Goal: Task Accomplishment & Management: Use online tool/utility

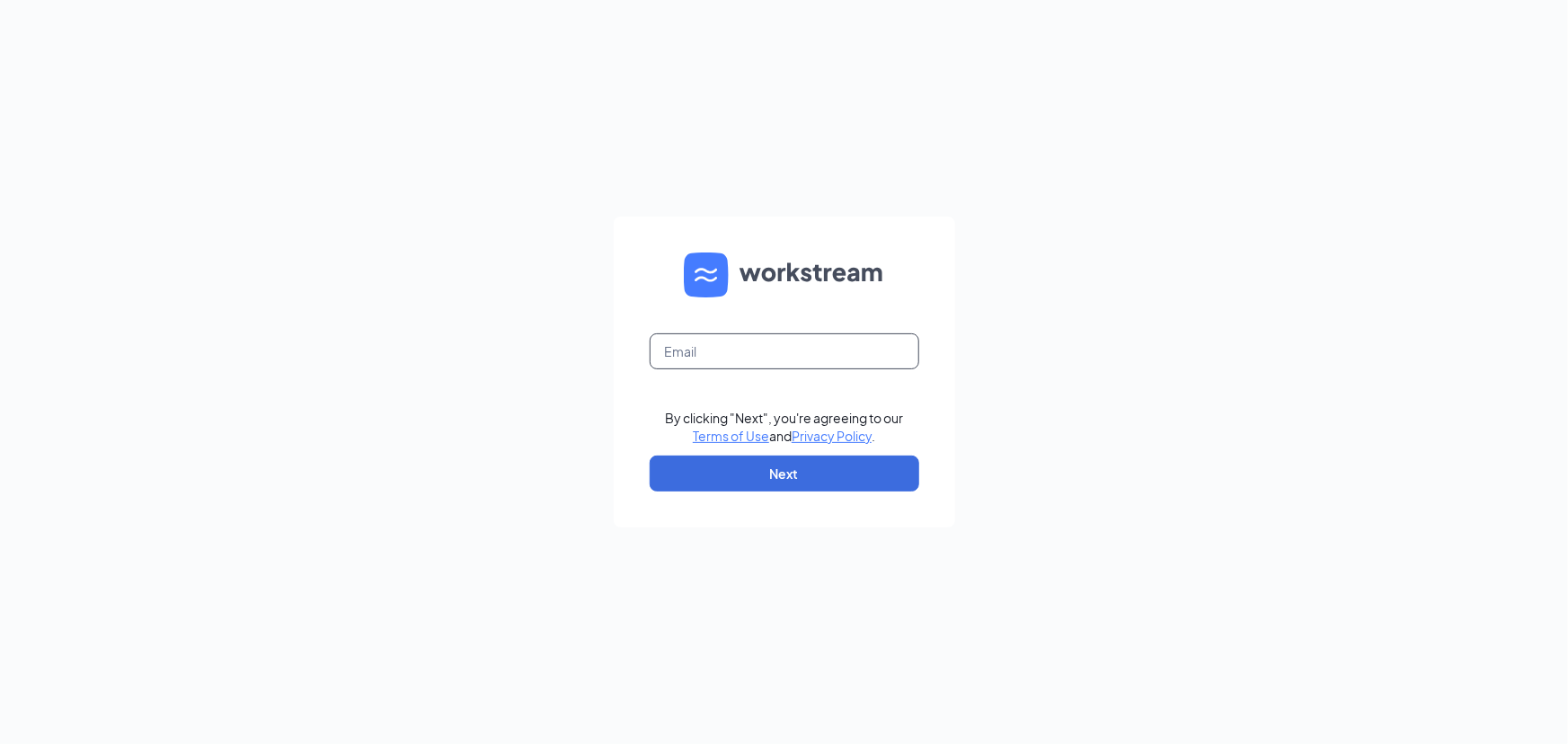
click at [807, 356] on input "text" at bounding box center [784, 350] width 269 height 35
type input "ihop1245@romulusinc.com"
click at [801, 484] on button "Next" at bounding box center [784, 473] width 269 height 35
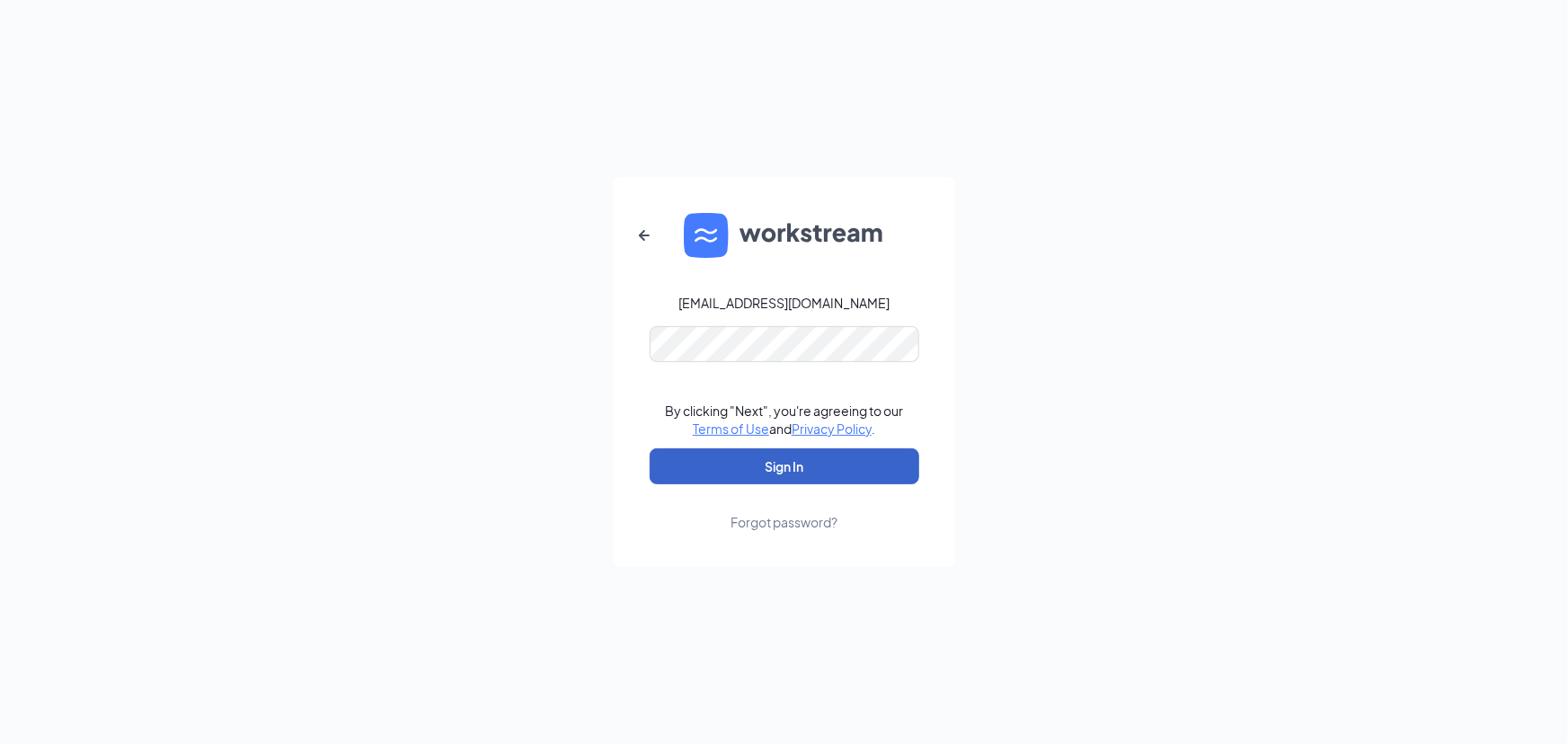
click at [813, 460] on button "Sign In" at bounding box center [784, 466] width 269 height 35
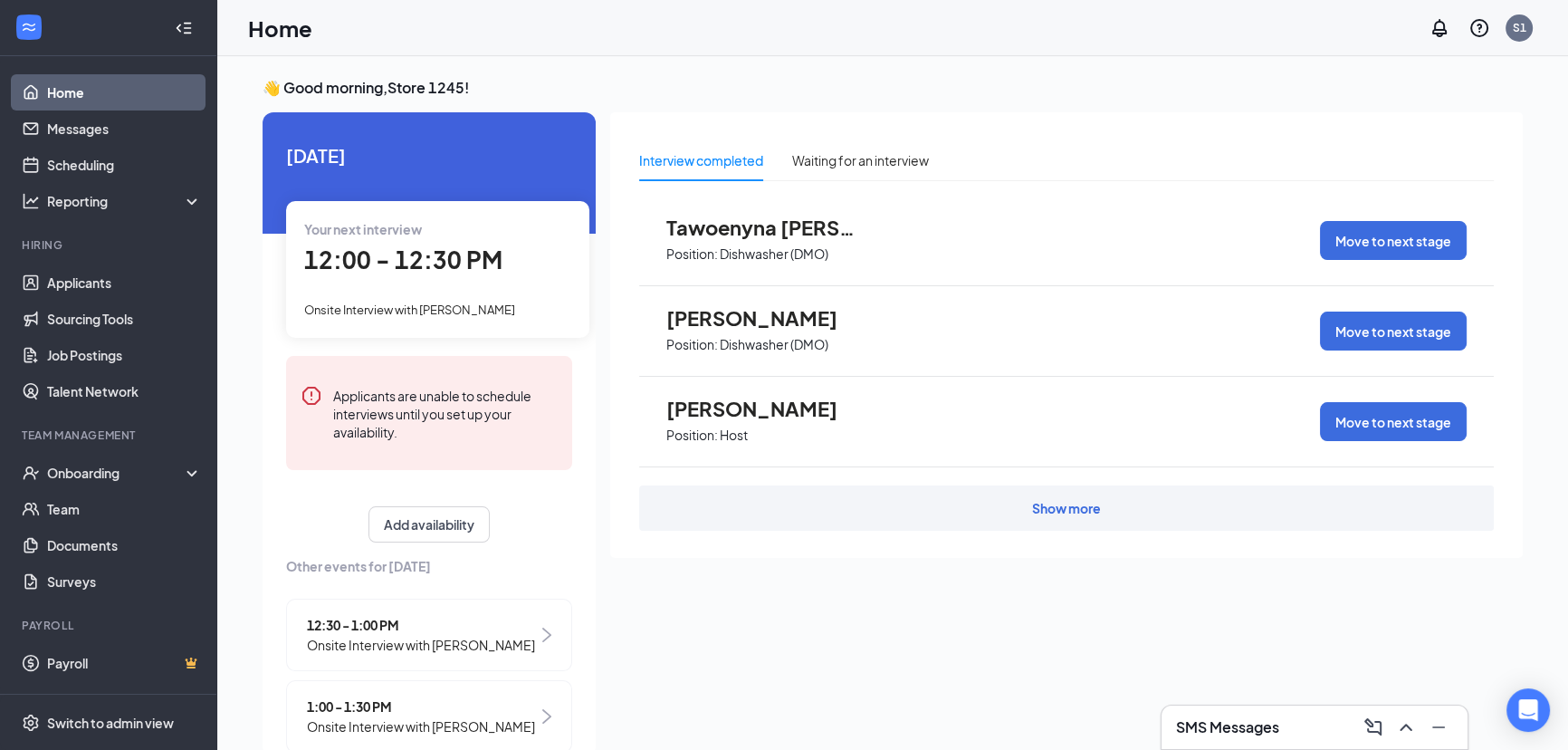
scroll to position [51, 0]
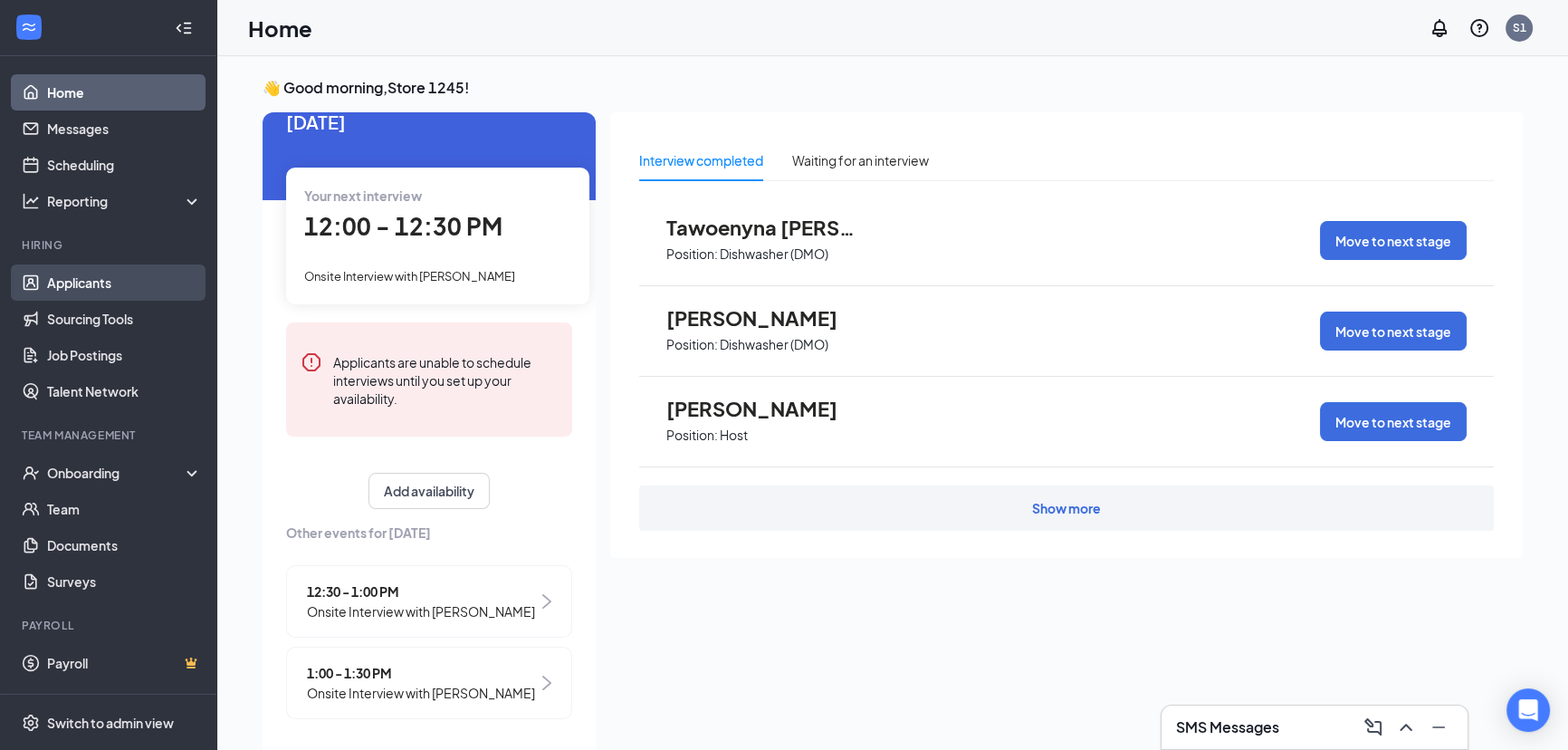
click at [129, 292] on link "Applicants" at bounding box center [124, 281] width 155 height 36
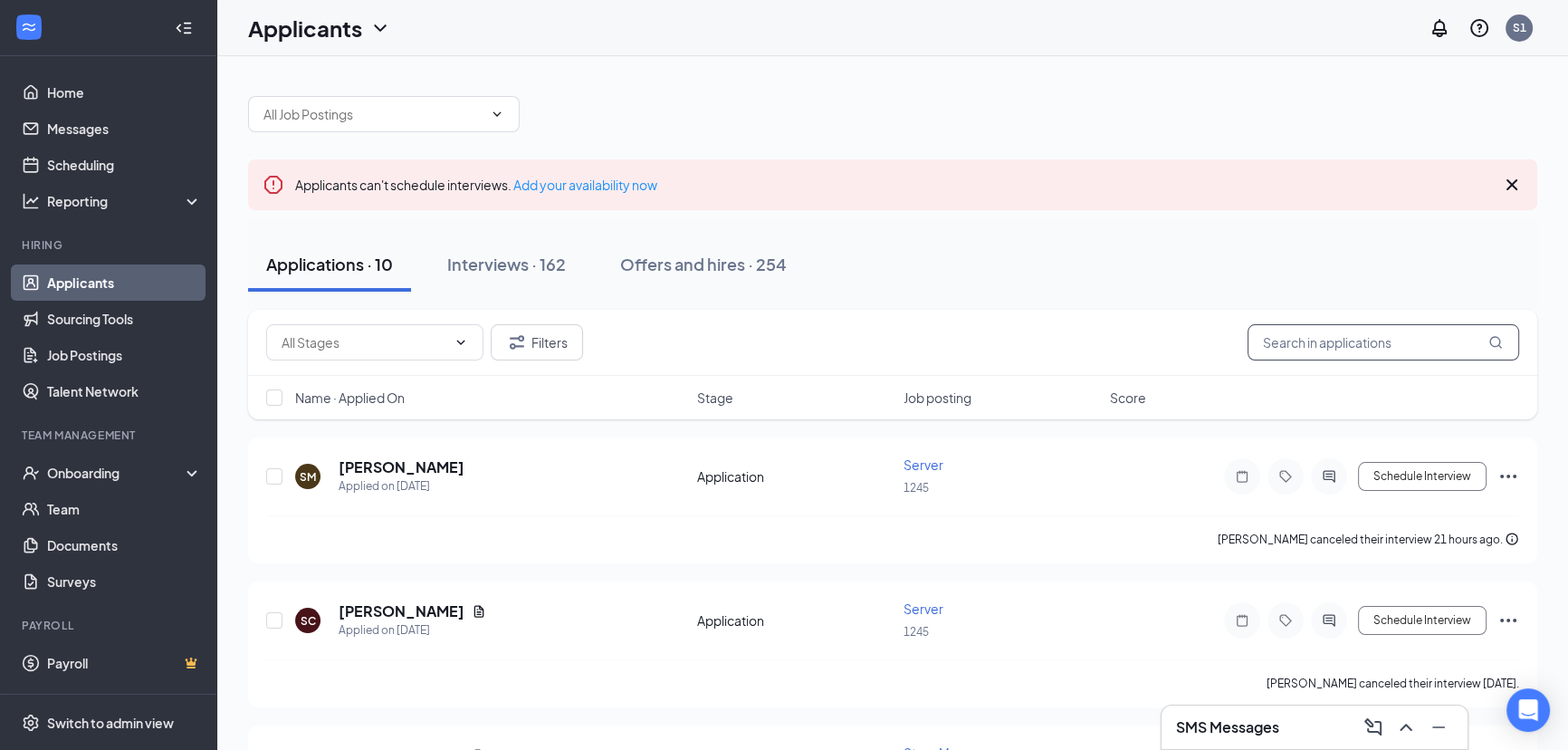
click at [1316, 354] on input "text" at bounding box center [1384, 342] width 271 height 36
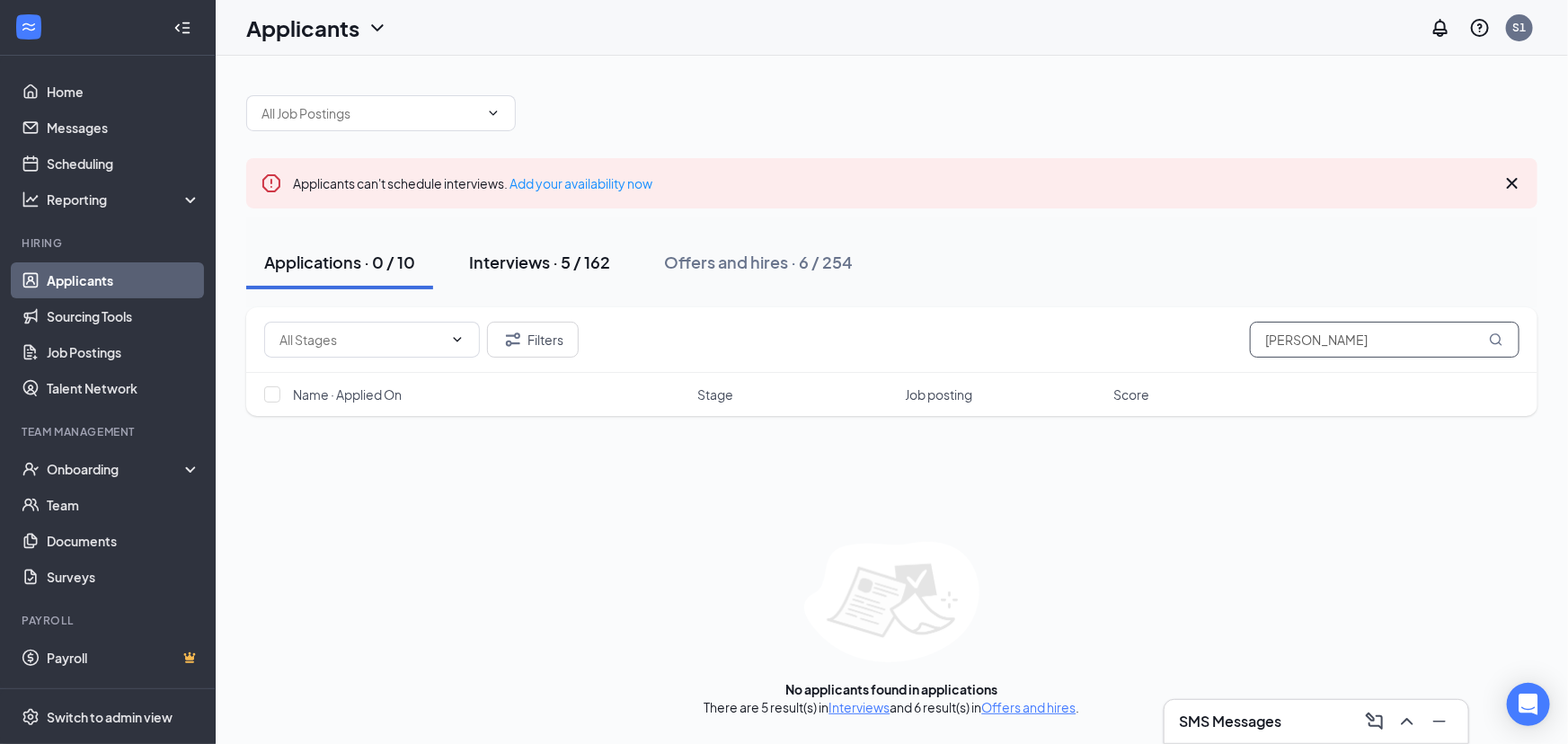
type input "anna"
click at [538, 256] on div "Interviews · 5 / 162" at bounding box center [539, 262] width 141 height 23
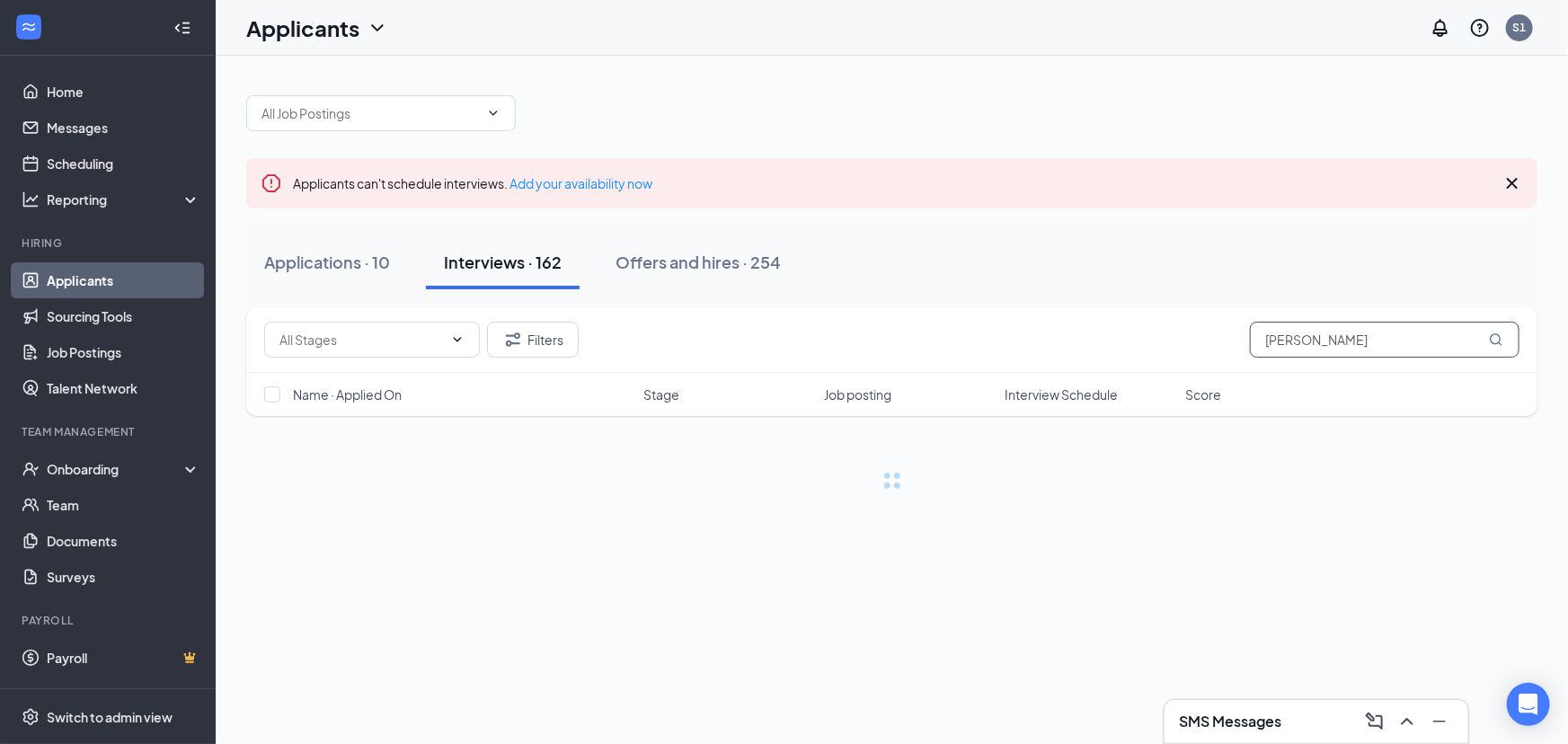
click at [1337, 348] on input "anna" at bounding box center [1385, 339] width 269 height 35
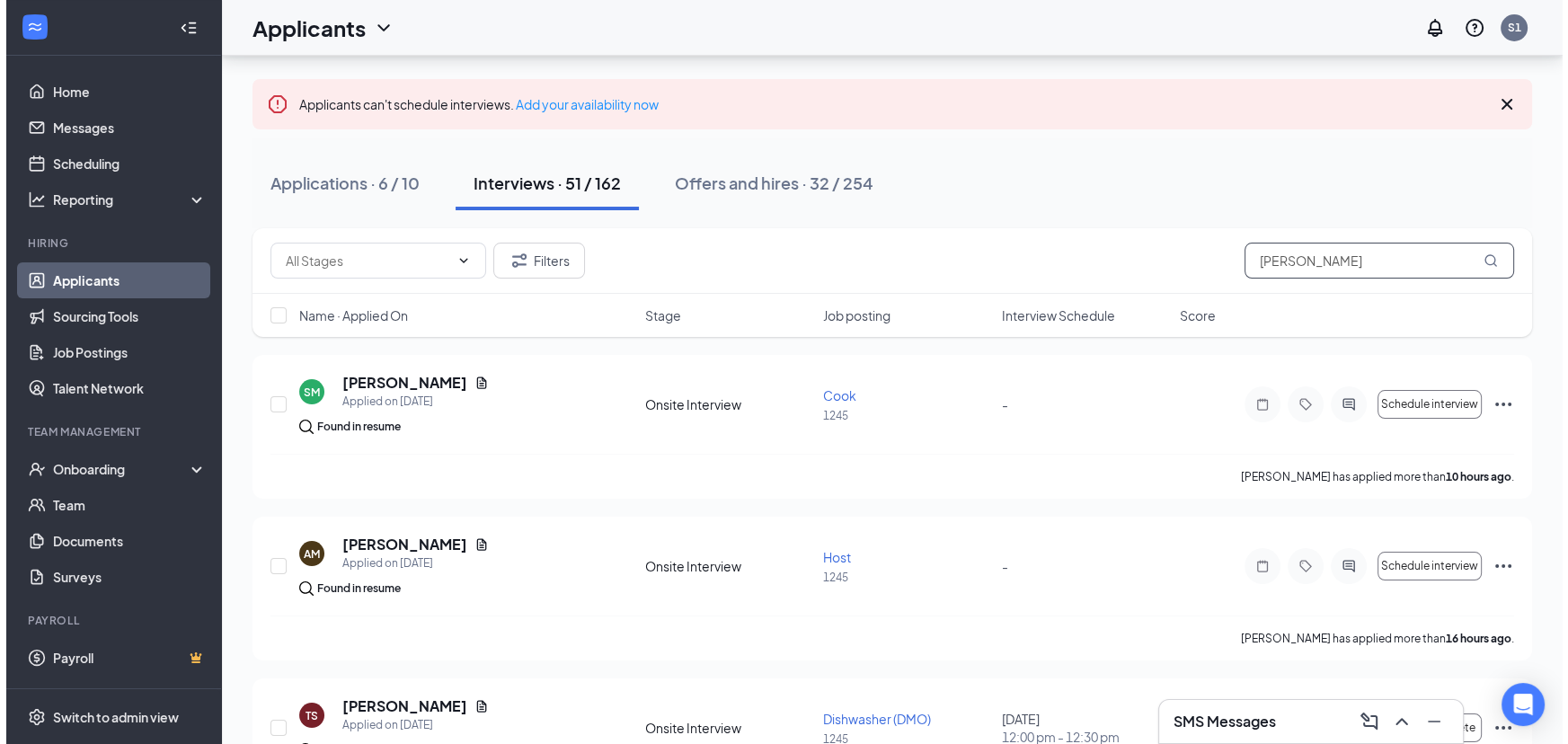
scroll to position [136, 0]
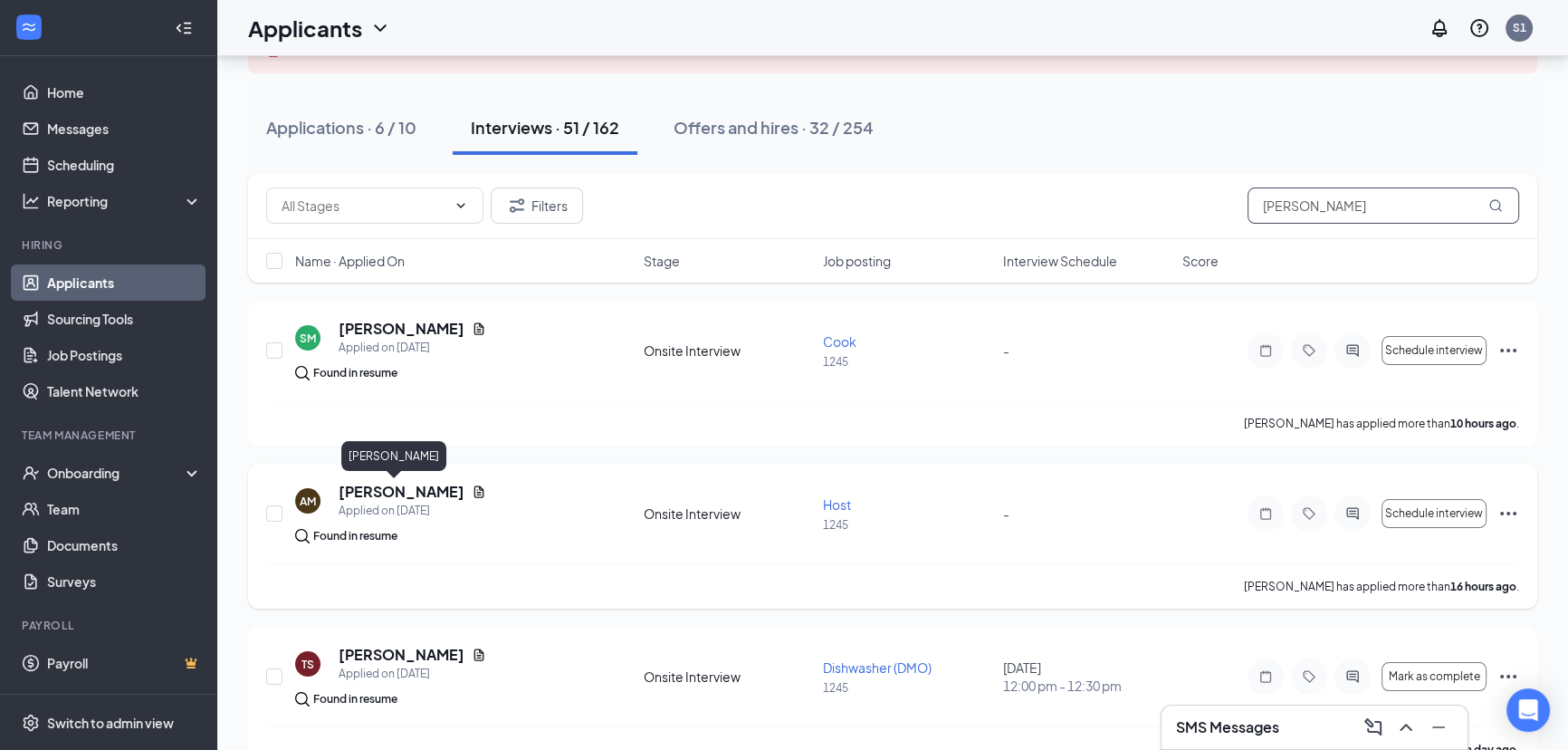
type input "ana"
click at [378, 494] on h5 "Ana Meyer" at bounding box center [401, 491] width 126 height 20
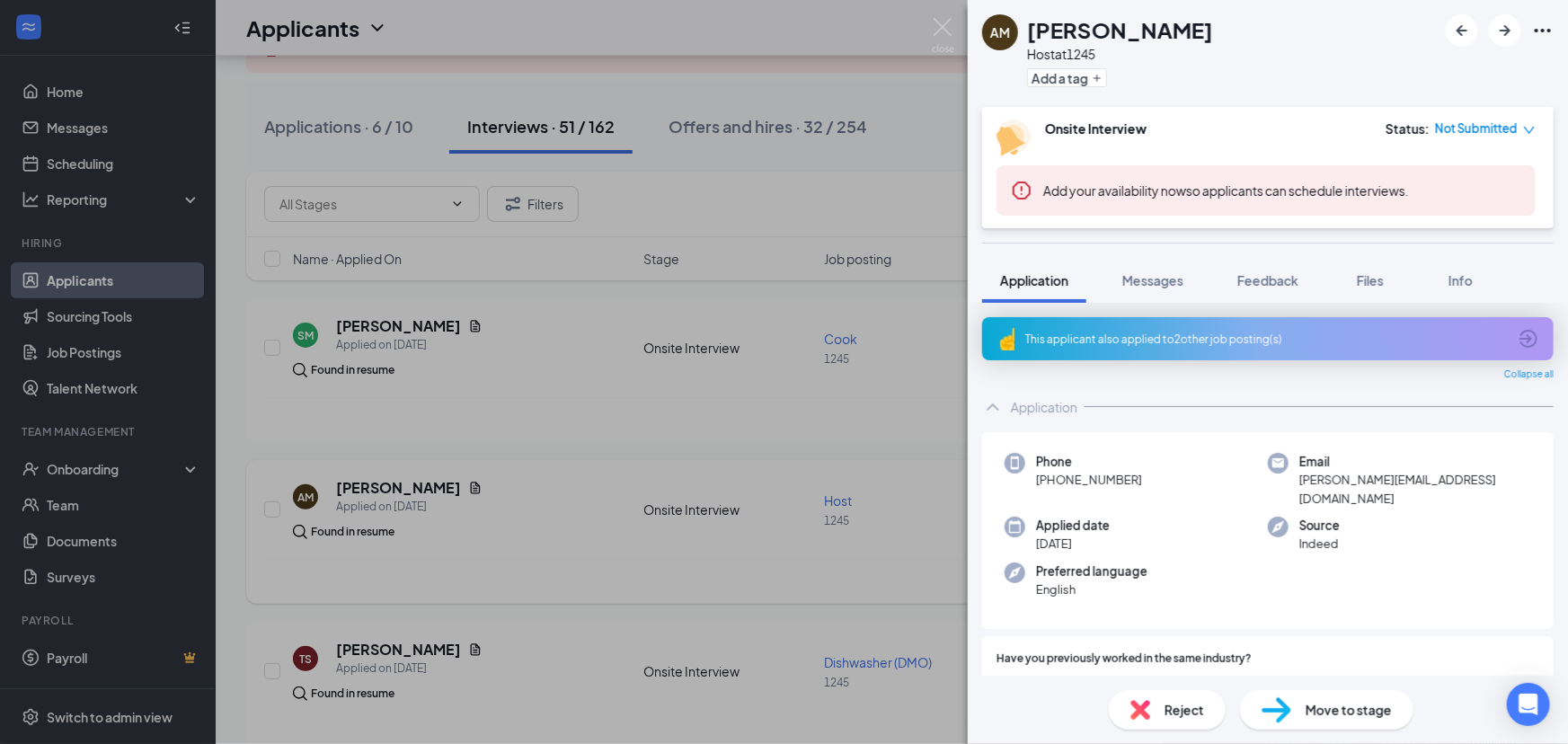
click at [524, 480] on div "AM Ana Meyer Host at 1245 Add a tag Onsite Interview Status : Not Submitted Add…" at bounding box center [784, 372] width 1568 height 744
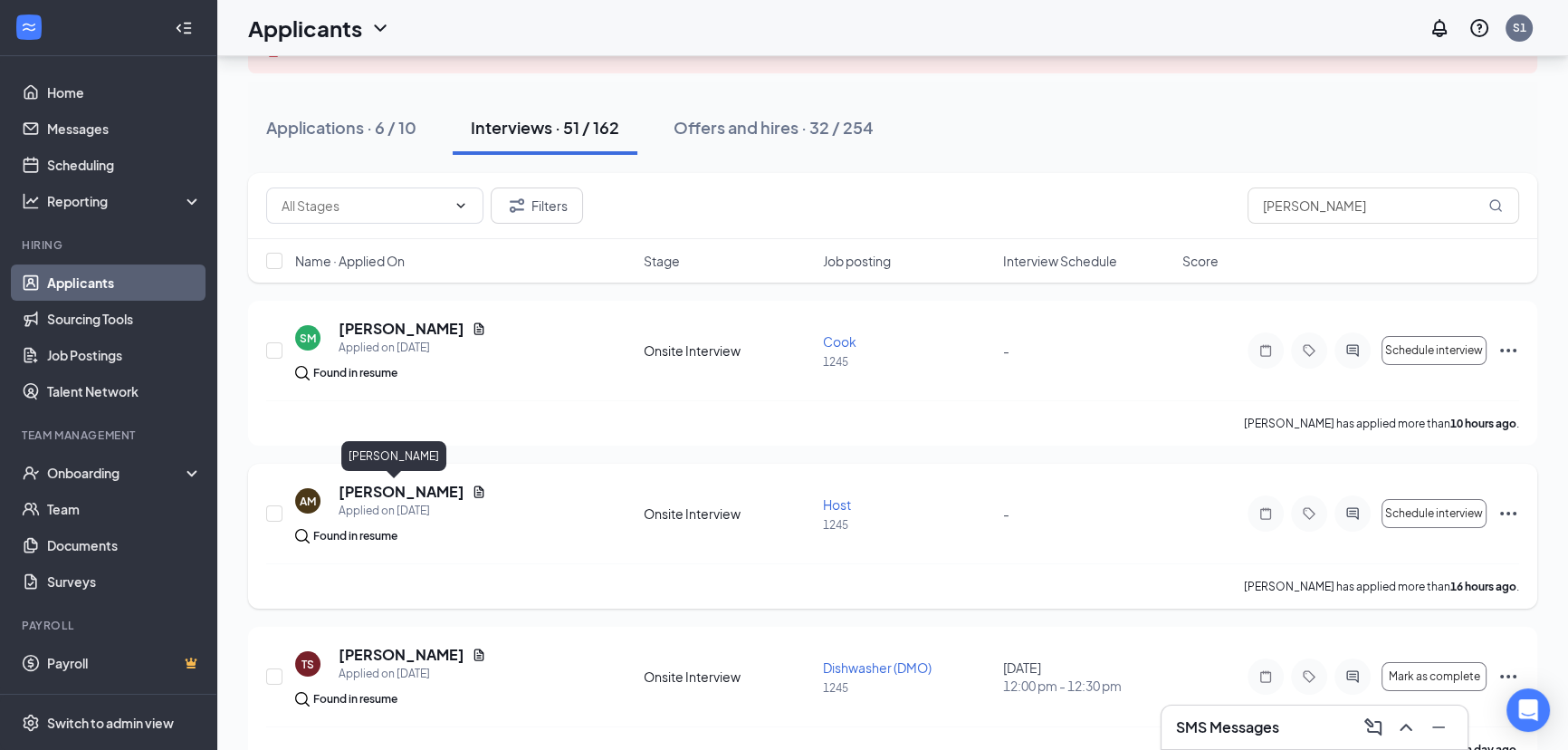
click at [365, 482] on h5 "Ana Meyer" at bounding box center [401, 491] width 126 height 20
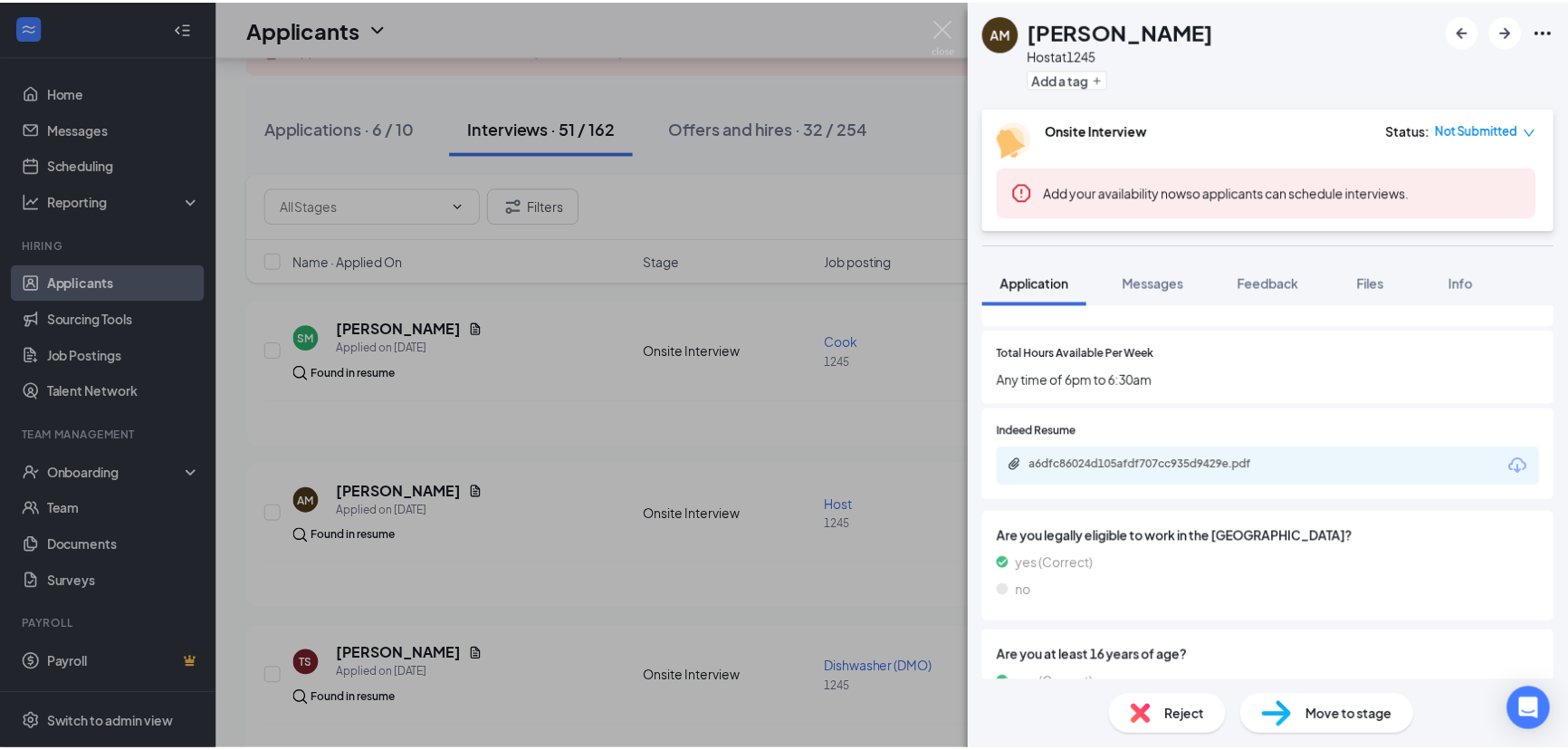
scroll to position [960, 0]
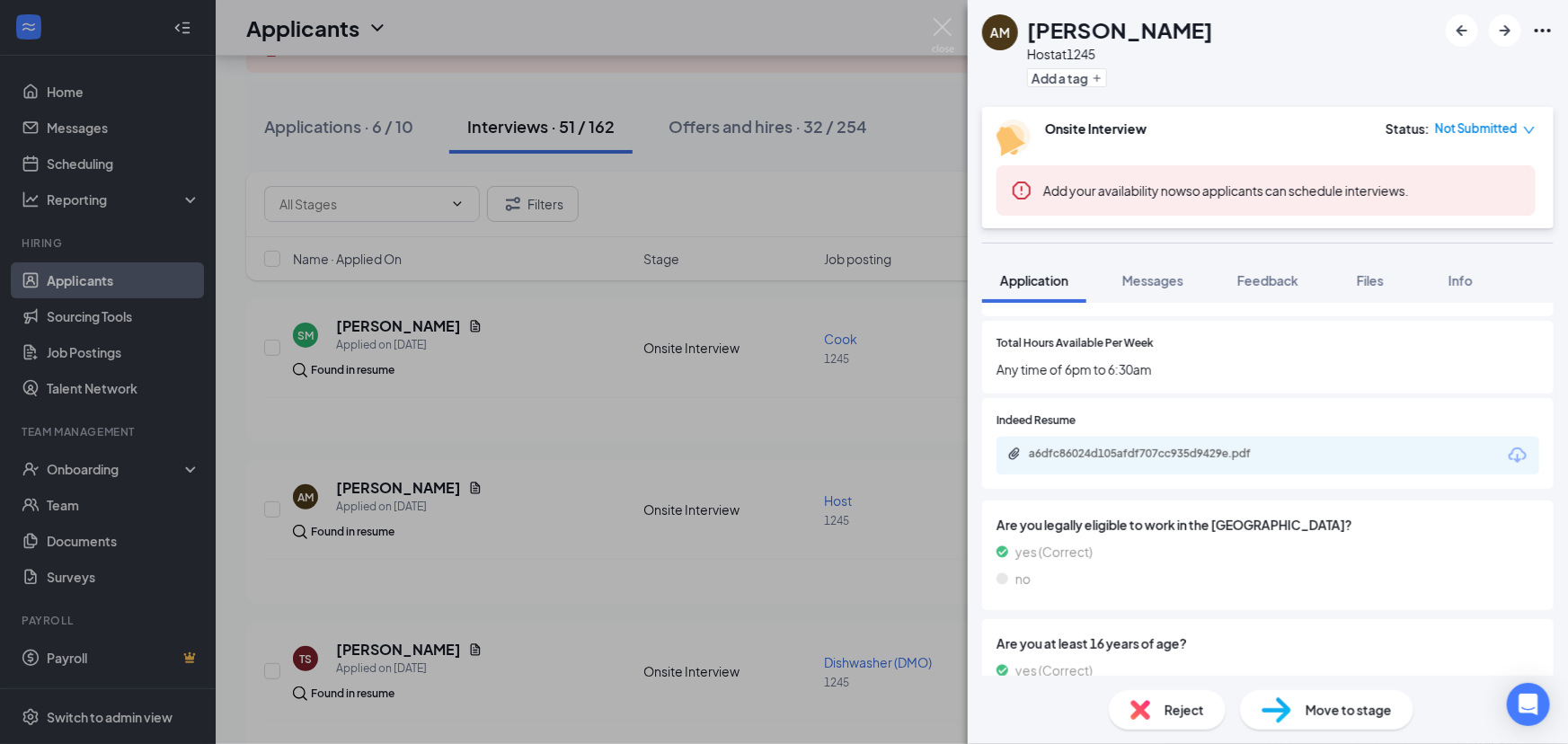
click at [1074, 446] on div "a6dfc86024d105afdf707cc935d9429e.pdf" at bounding box center [1268, 455] width 542 height 37
click at [1075, 447] on div "a6dfc86024d105afdf707cc935d9429e.pdf" at bounding box center [1155, 454] width 251 height 15
click at [658, 468] on div "AM Ana Meyer Host at 1245 Add a tag Onsite Interview Status : Not Submitted Add…" at bounding box center [784, 372] width 1568 height 744
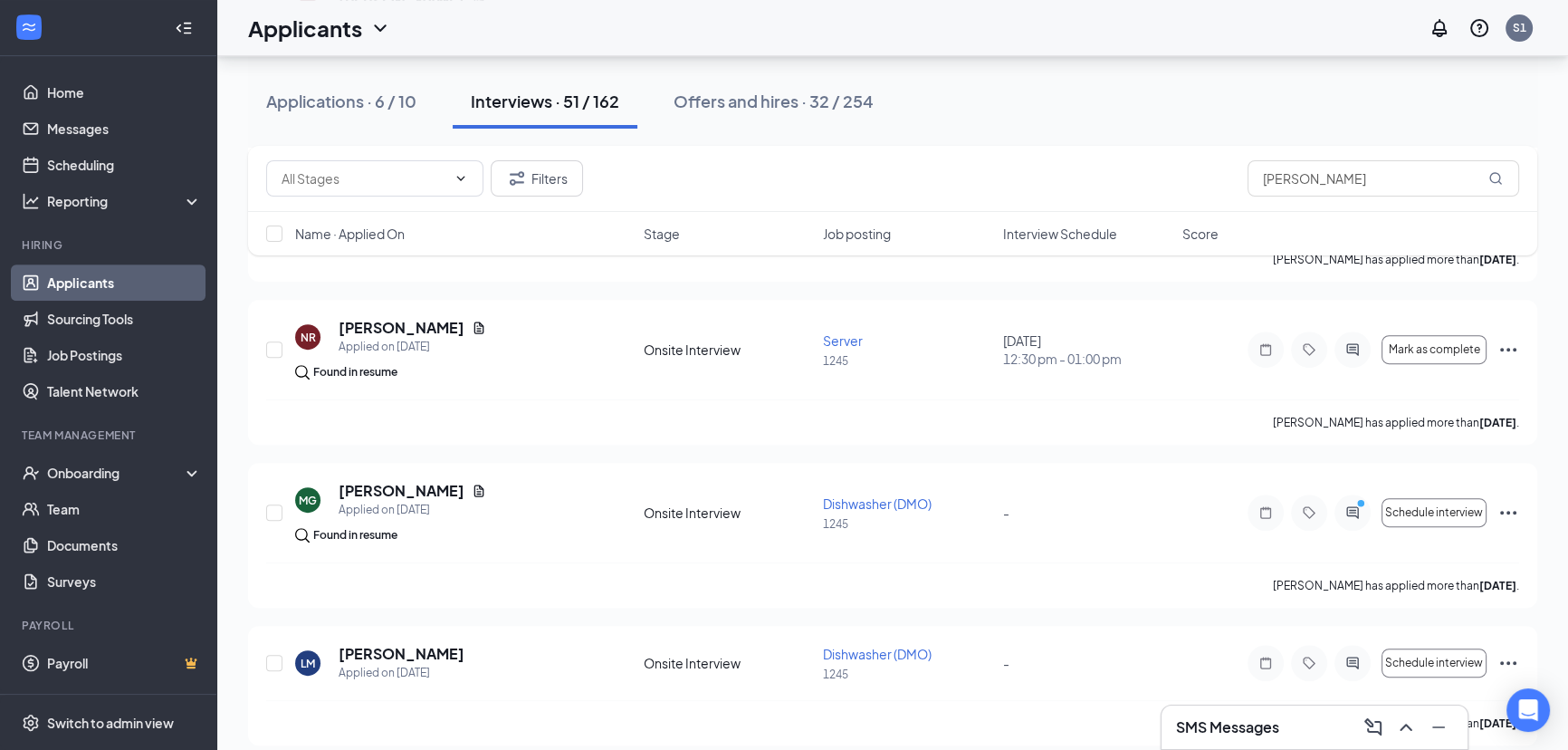
scroll to position [793, 0]
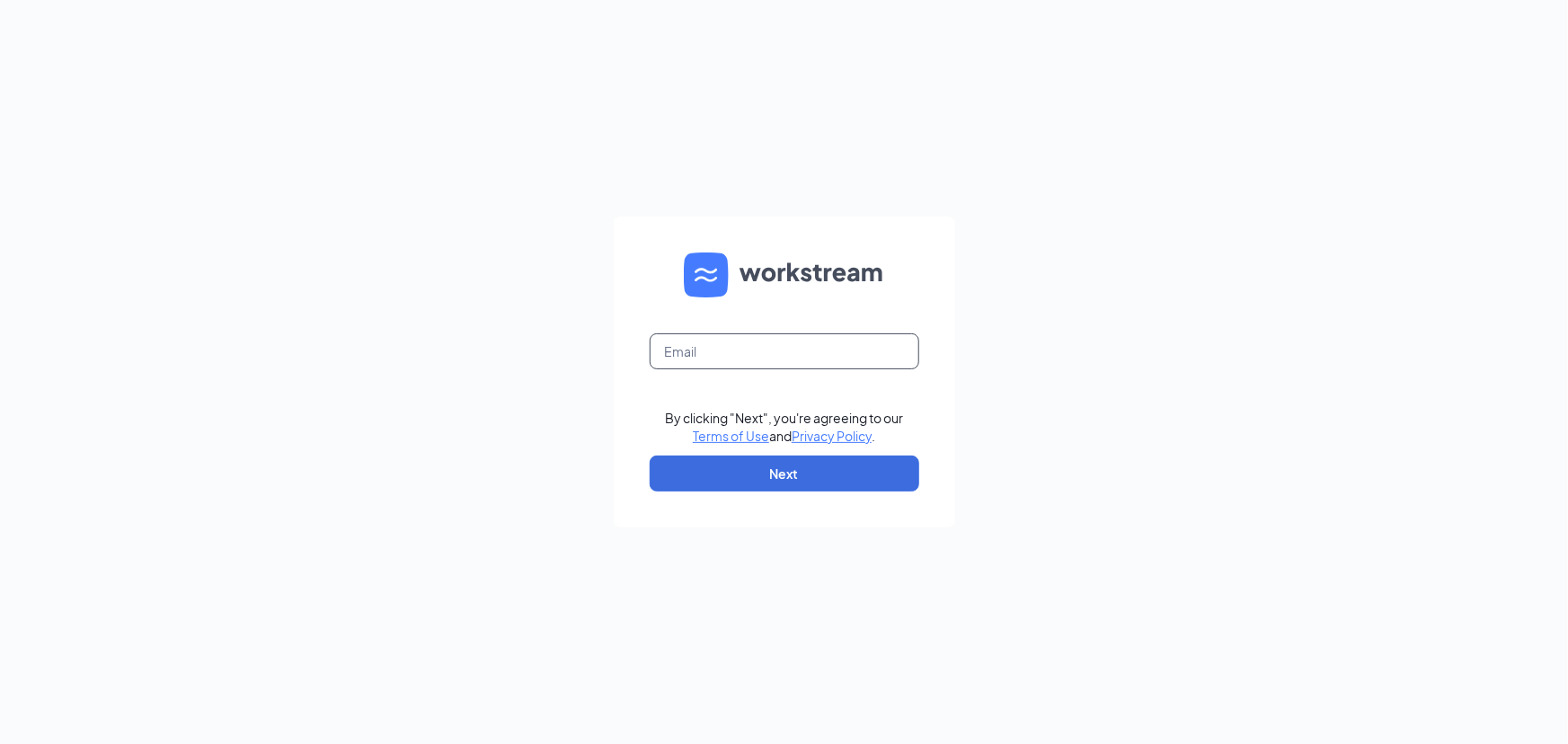
click at [710, 350] on input "text" at bounding box center [784, 350] width 269 height 35
type input "ihop1245@romulusinc.com"
click at [778, 479] on button "Next" at bounding box center [784, 473] width 269 height 35
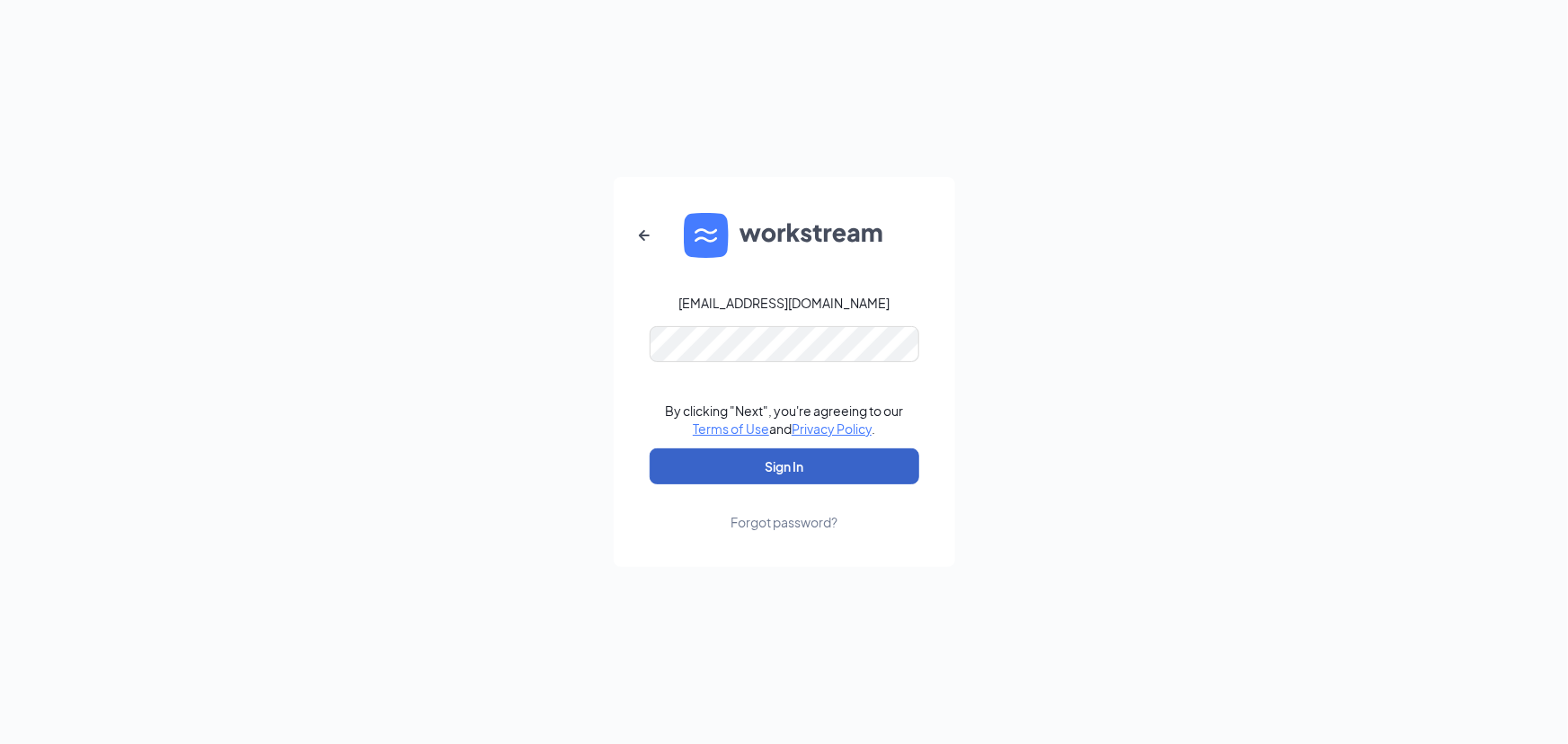
click at [782, 469] on button "Sign In" at bounding box center [784, 466] width 269 height 35
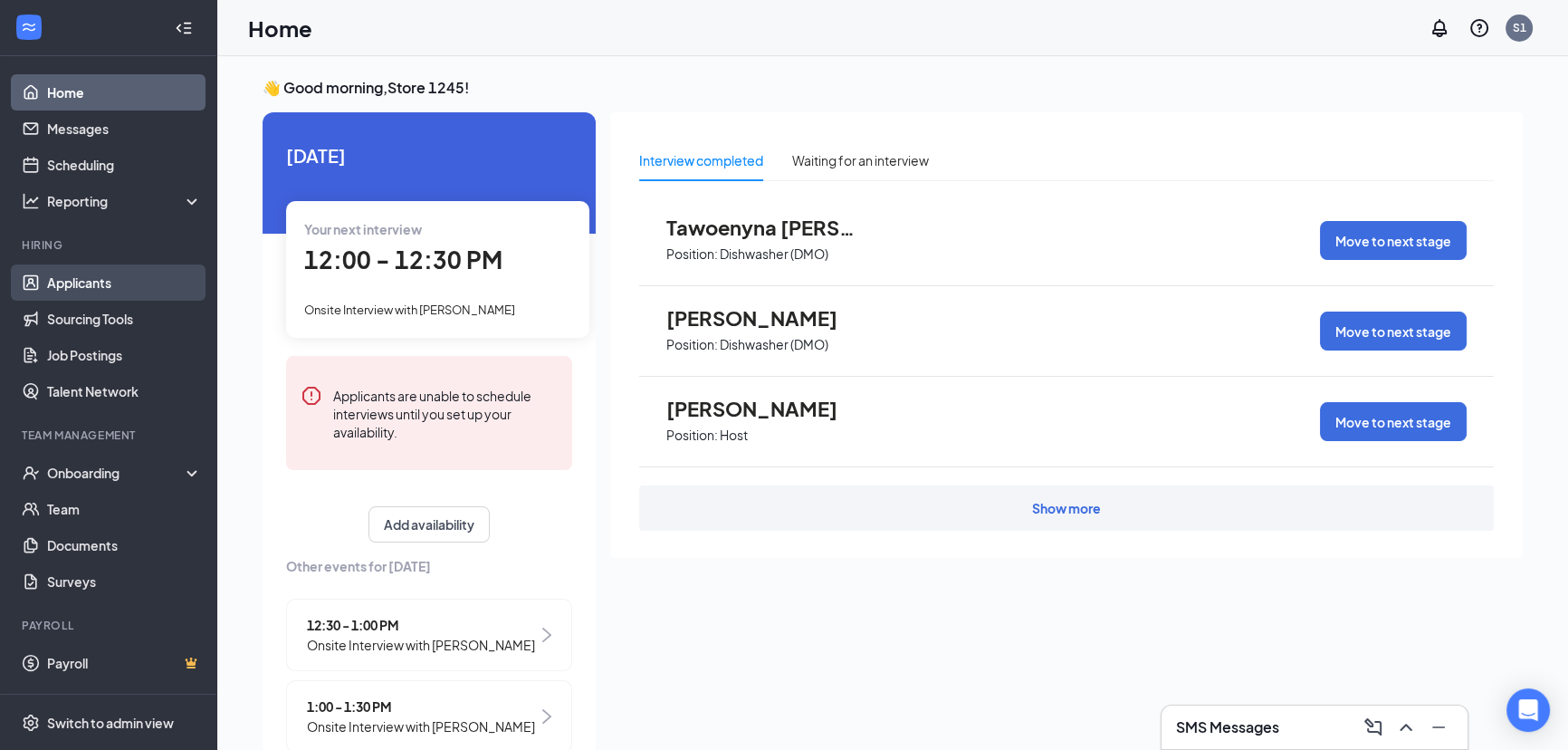
click at [79, 271] on link "Applicants" at bounding box center [124, 281] width 155 height 36
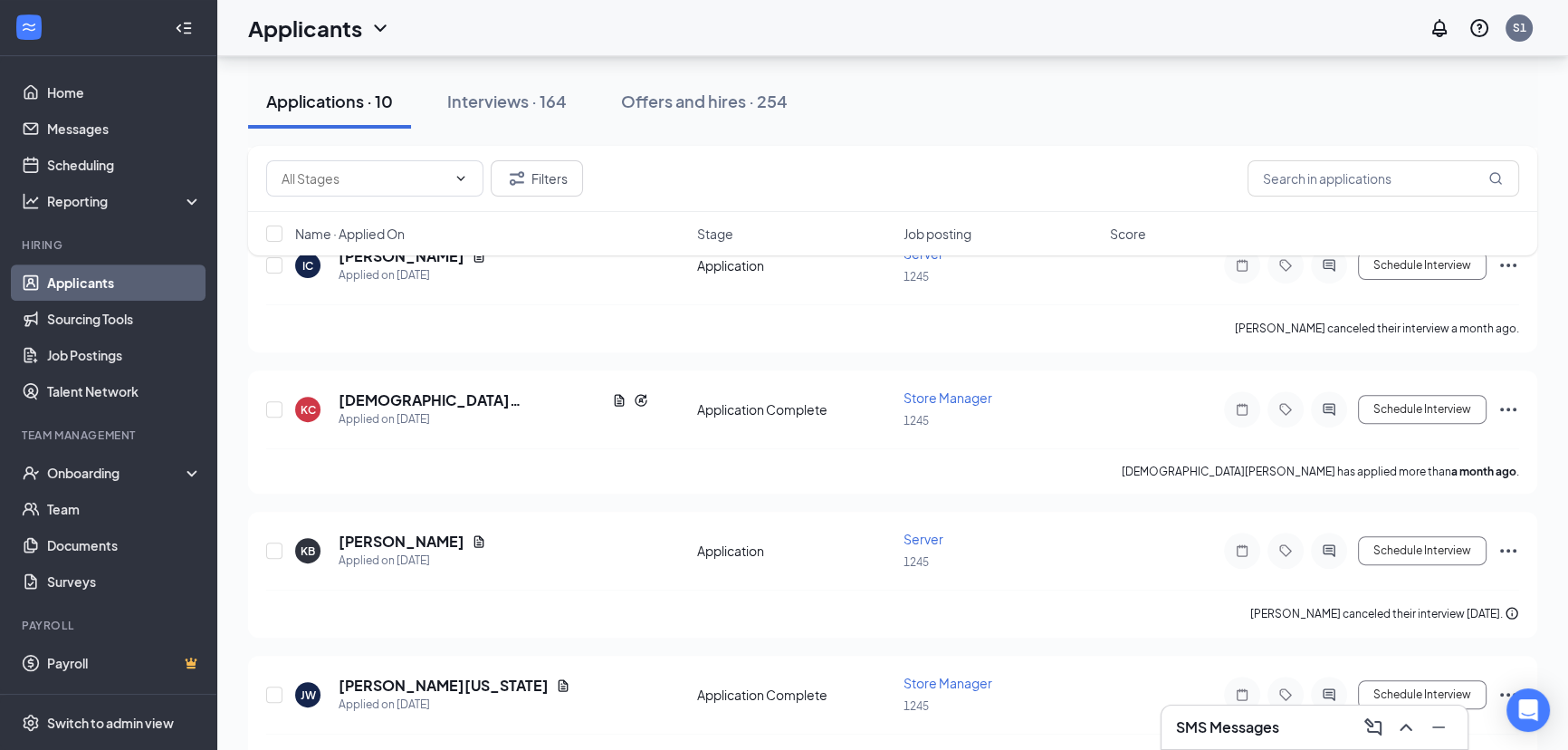
scroll to position [823, 0]
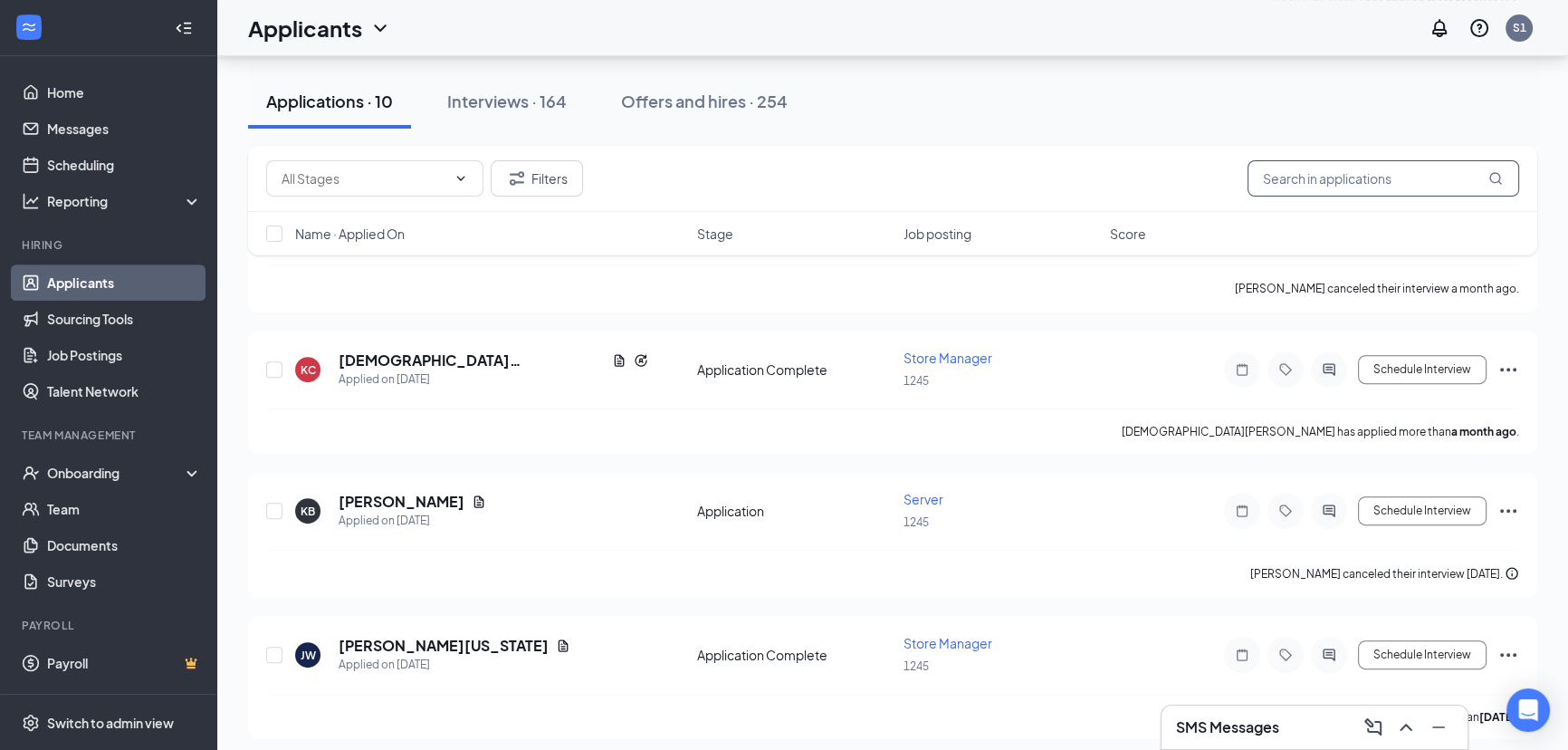
click at [1388, 172] on input "text" at bounding box center [1384, 178] width 271 height 36
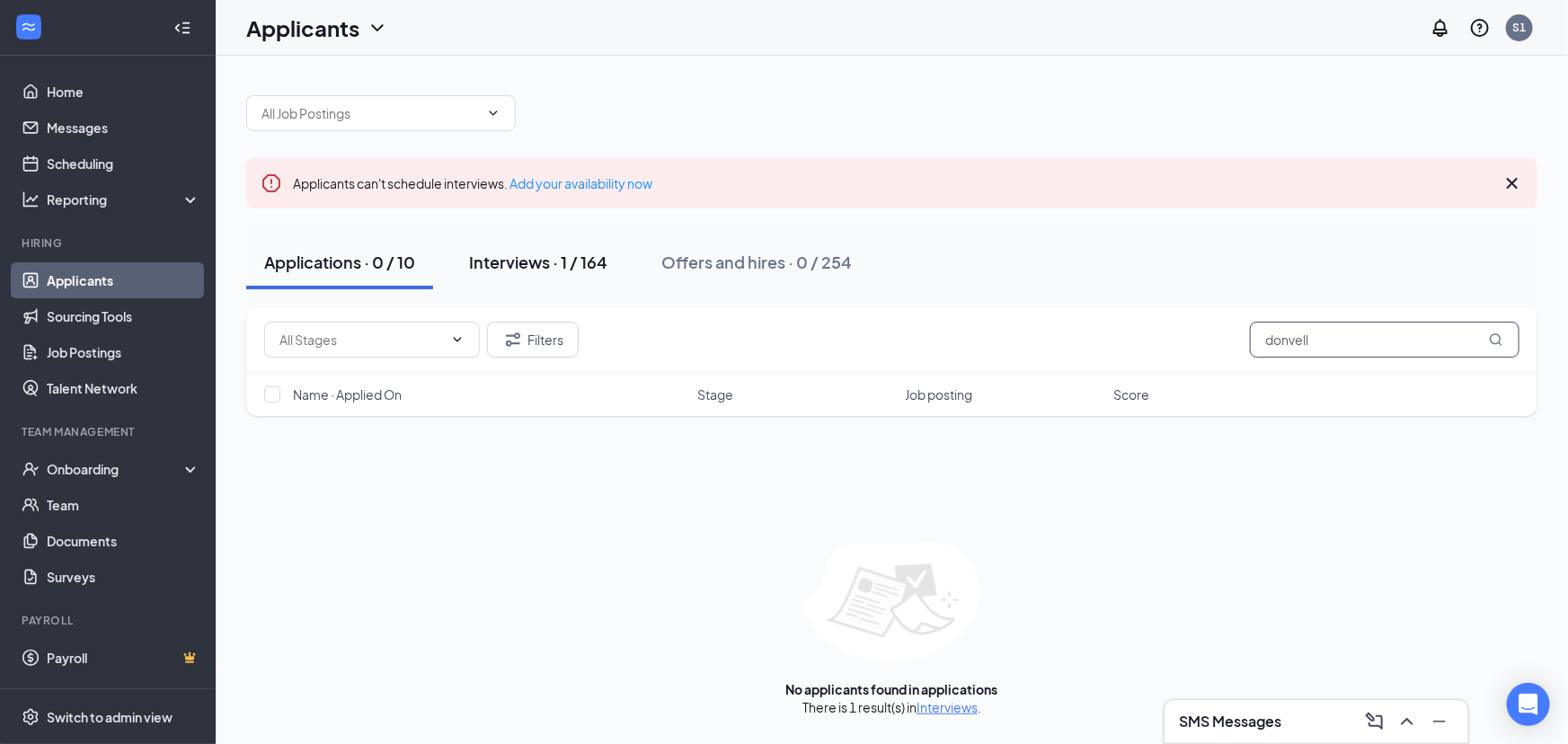
type input "donvell"
click at [534, 268] on div "Interviews · 1 / 164" at bounding box center [538, 262] width 138 height 23
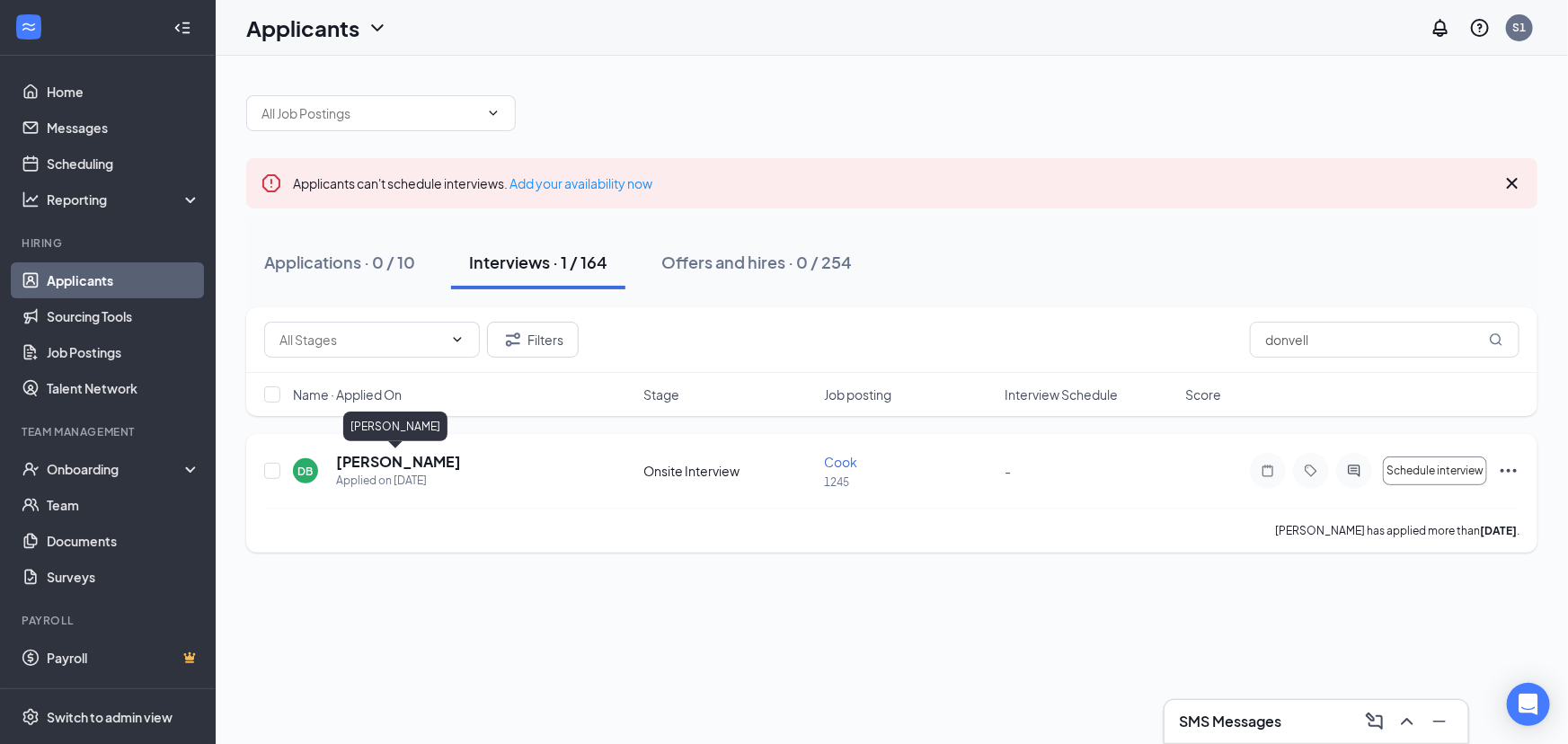
click at [407, 468] on h5 "[PERSON_NAME]" at bounding box center [398, 462] width 125 height 20
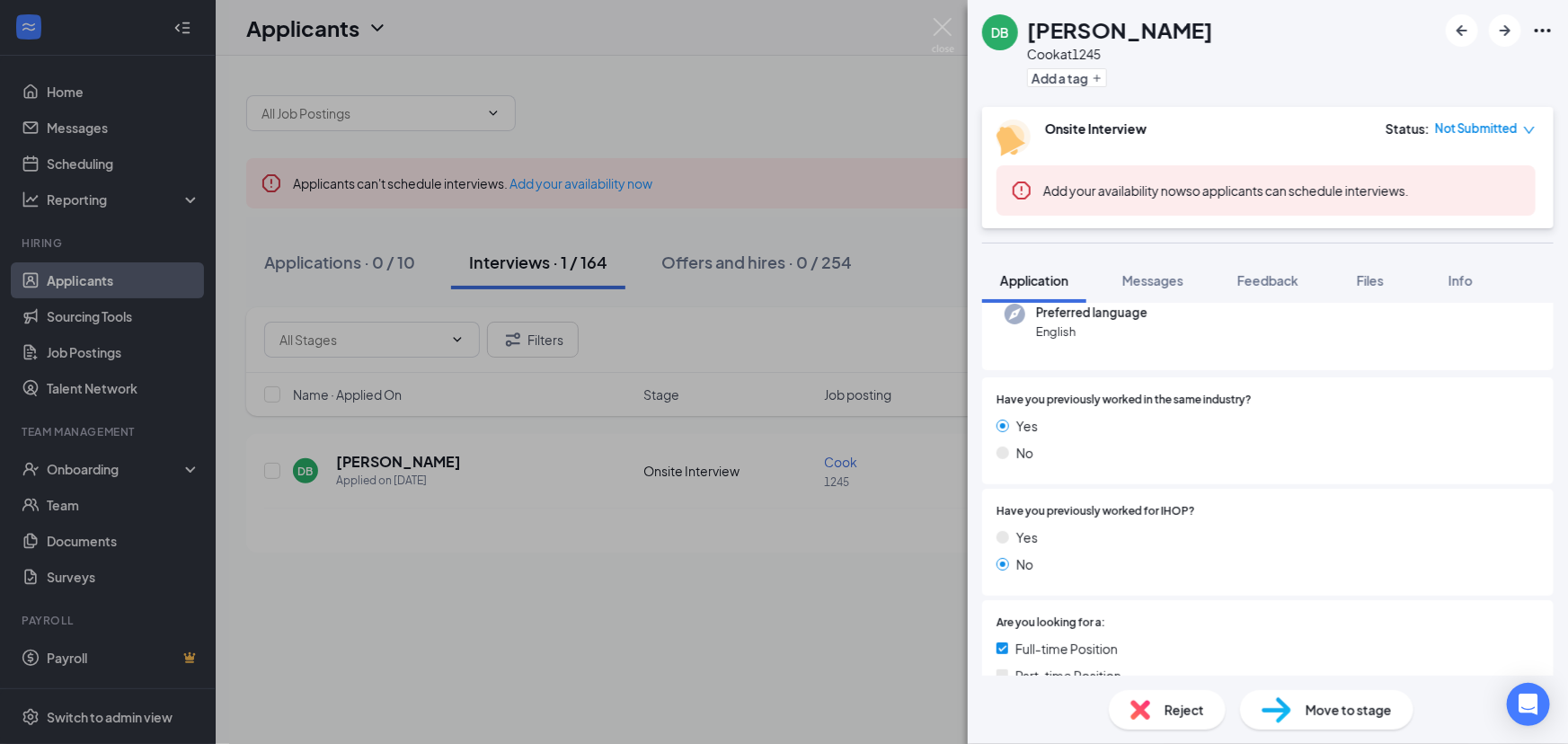
scroll to position [26, 0]
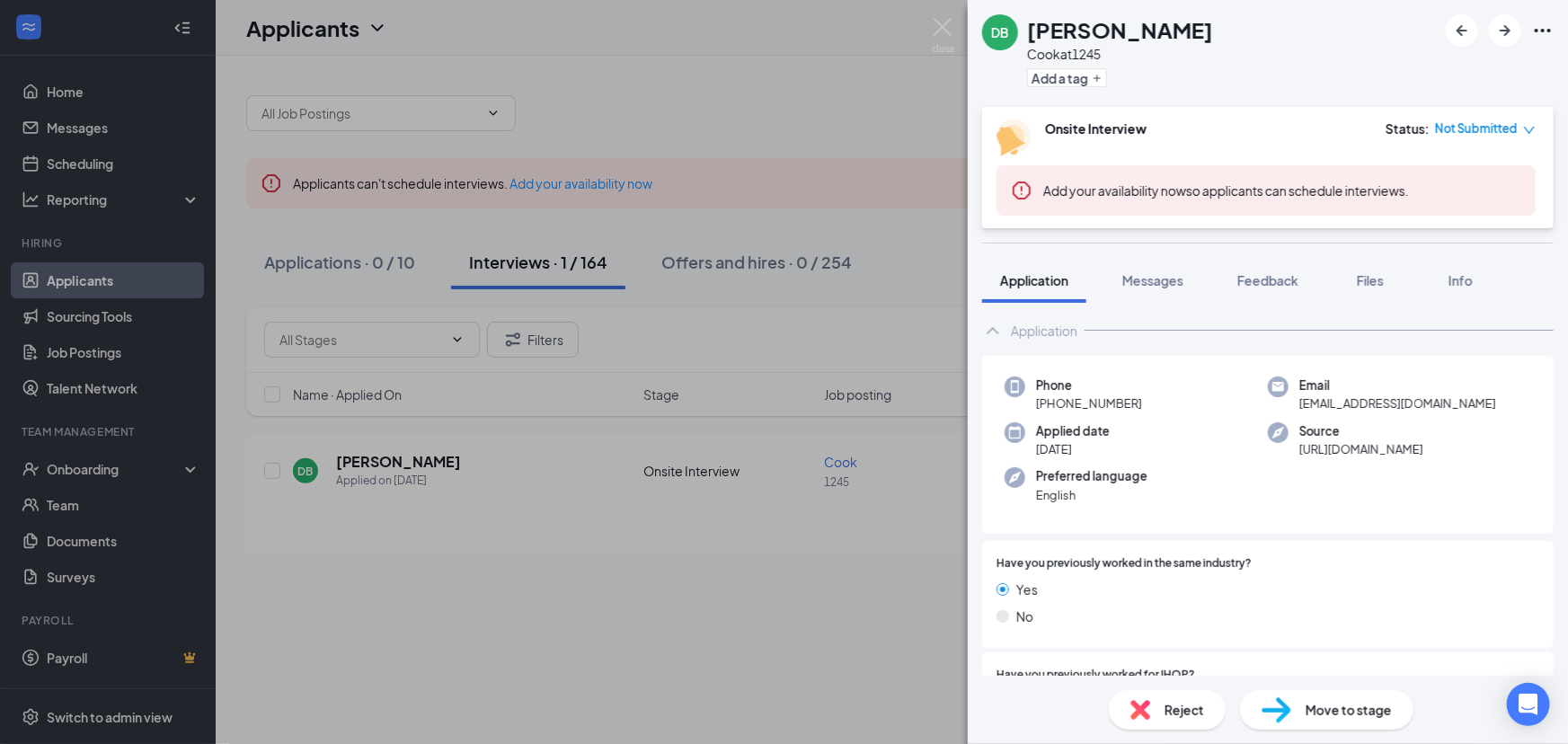
click at [817, 596] on div "DB Donvelle [PERSON_NAME] [PERSON_NAME] at 1245 Add a tag Onsite Interview Stat…" at bounding box center [784, 372] width 1568 height 744
